Goal: Navigation & Orientation: Find specific page/section

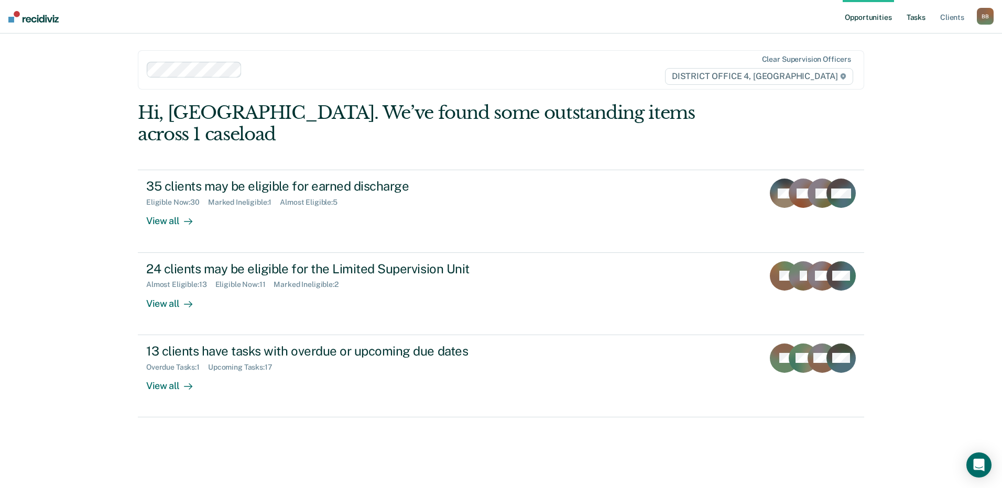
click at [910, 14] on link "Tasks" at bounding box center [915, 17] width 23 height 34
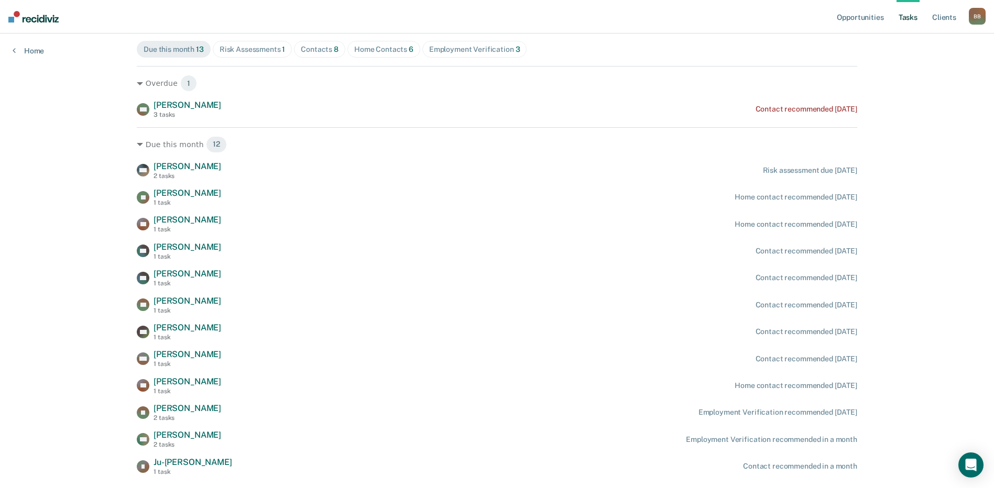
scroll to position [150, 0]
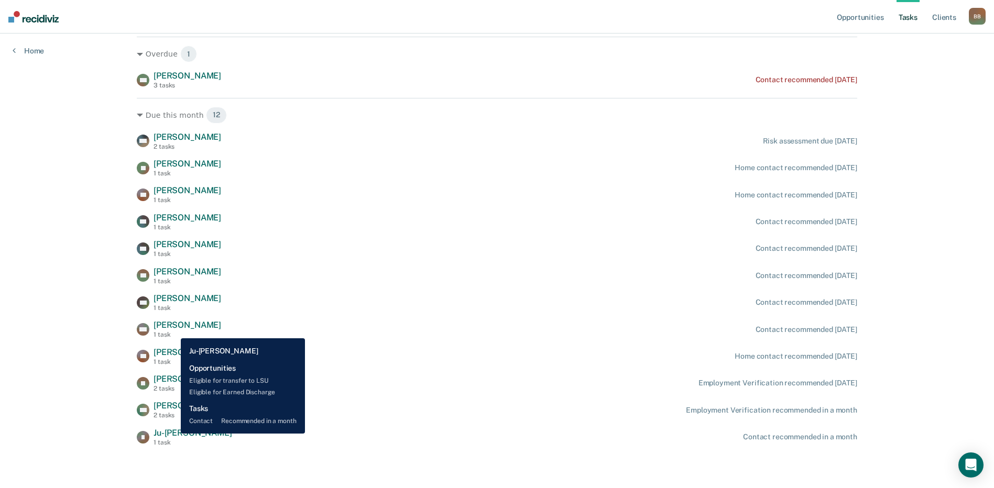
click at [173, 434] on span "Ju-[PERSON_NAME]" at bounding box center [193, 433] width 78 height 10
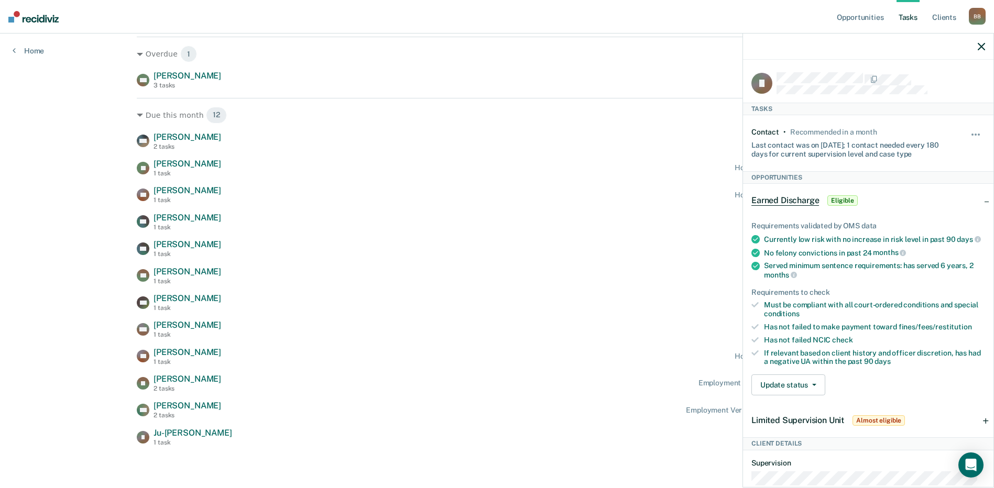
click at [983, 46] on icon "button" at bounding box center [981, 46] width 7 height 7
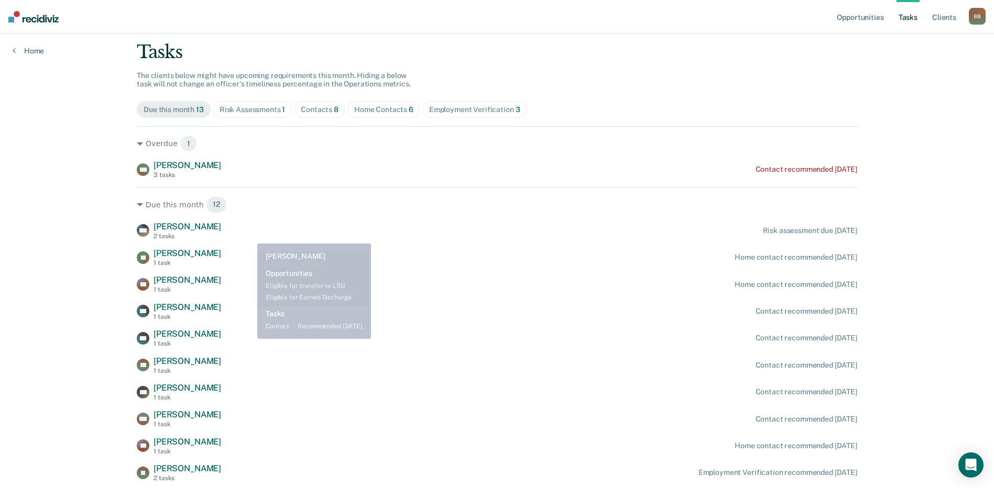
scroll to position [0, 0]
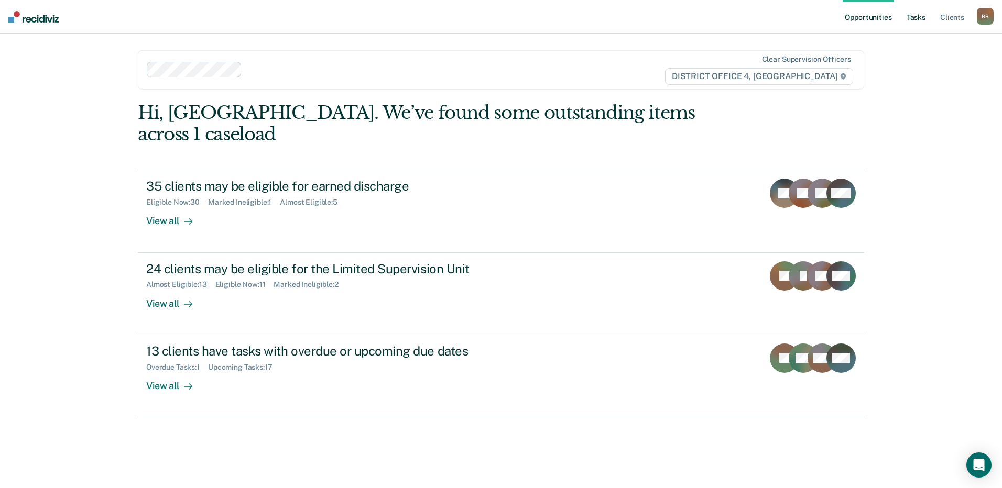
click at [912, 17] on link "Tasks" at bounding box center [915, 17] width 23 height 34
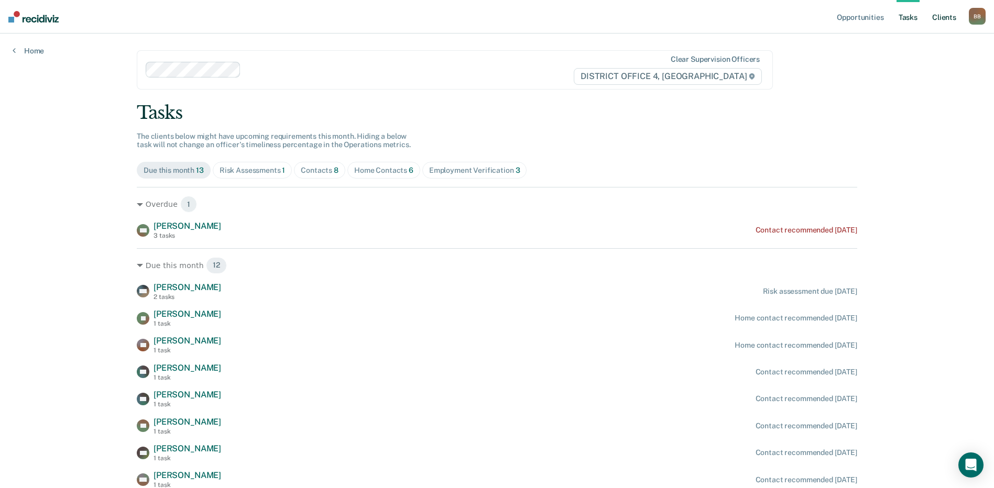
click at [939, 20] on link "Client s" at bounding box center [944, 17] width 28 height 34
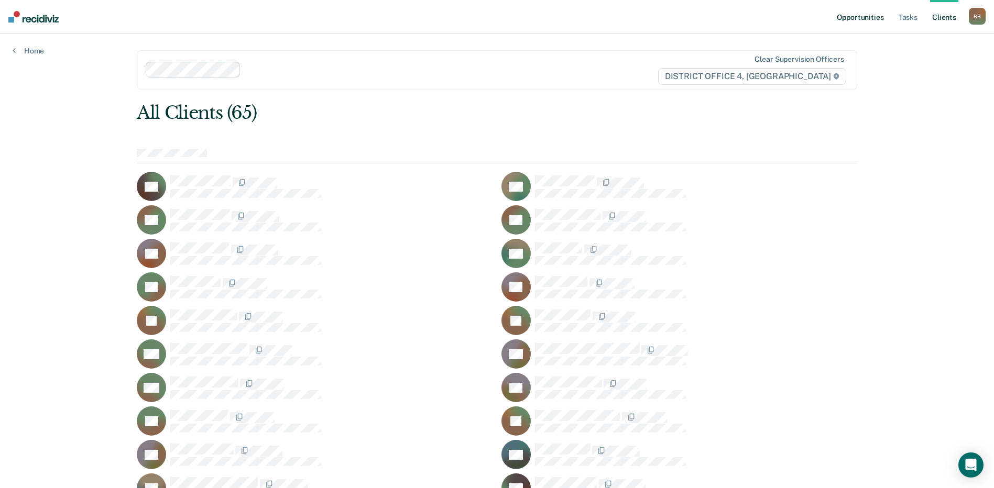
click at [871, 16] on link "Opportunities" at bounding box center [860, 17] width 51 height 34
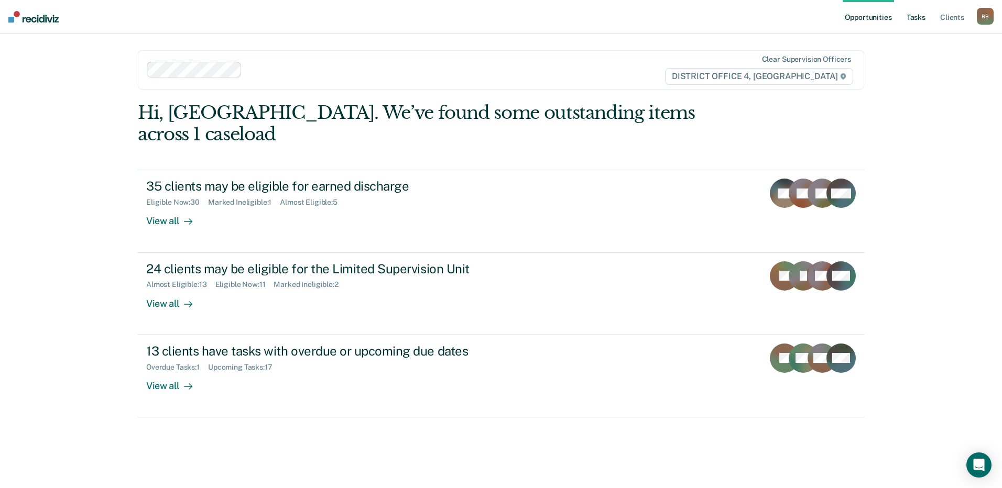
click at [913, 21] on link "Tasks" at bounding box center [915, 17] width 23 height 34
